Goal: Information Seeking & Learning: Find specific page/section

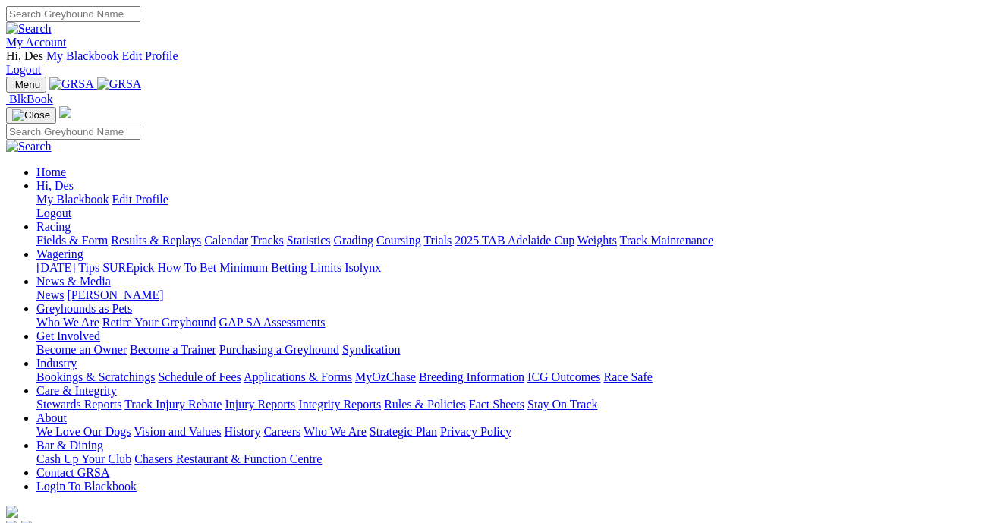
click at [77, 357] on link "Industry" at bounding box center [56, 363] width 40 height 13
click at [117, 384] on link "Care & Integrity" at bounding box center [76, 390] width 80 height 13
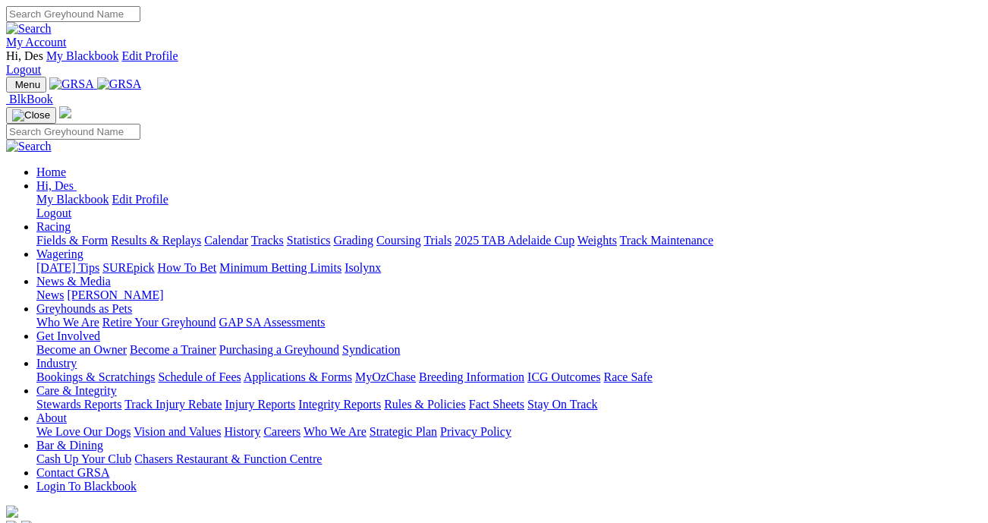
click at [381, 398] on link "Integrity Reports" at bounding box center [339, 404] width 83 height 13
